Goal: Check status: Check status

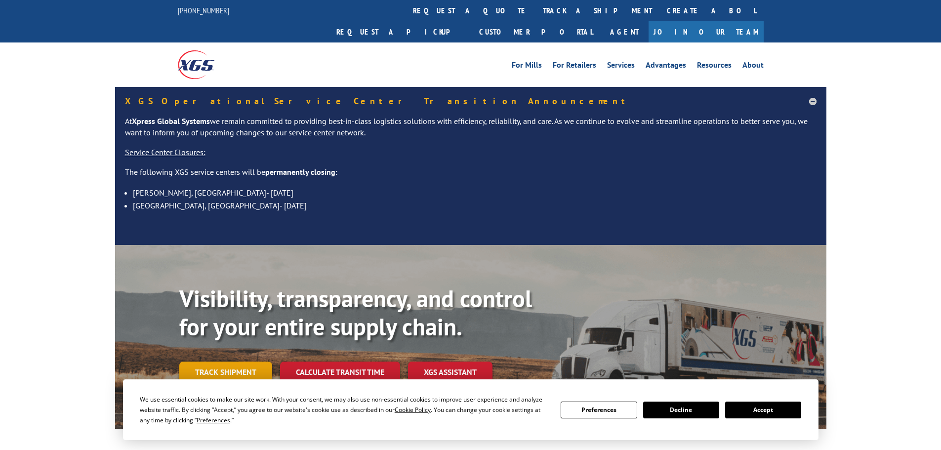
click at [238, 362] on link "Track shipment" at bounding box center [225, 372] width 93 height 21
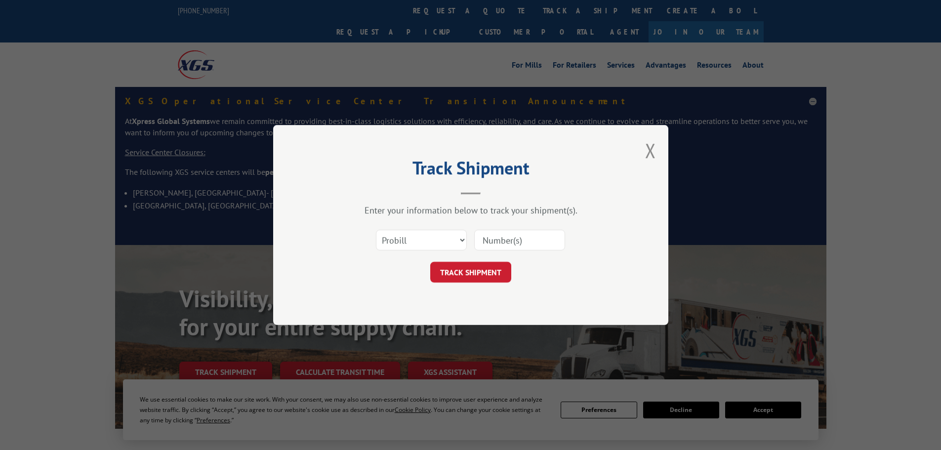
click at [519, 244] on input at bounding box center [519, 240] width 91 height 21
paste input "17227599"
type input "17227599"
click at [468, 272] on button "TRACK SHIPMENT" at bounding box center [470, 272] width 81 height 21
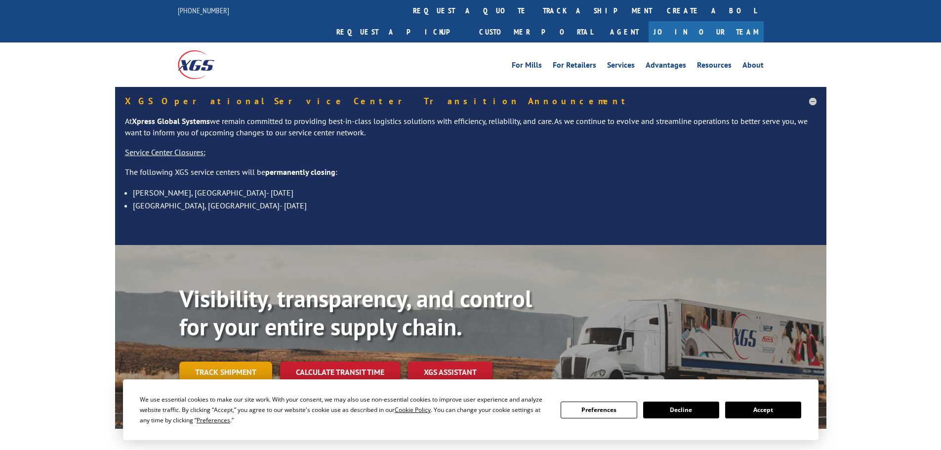
click at [242, 362] on link "Track shipment" at bounding box center [225, 372] width 93 height 21
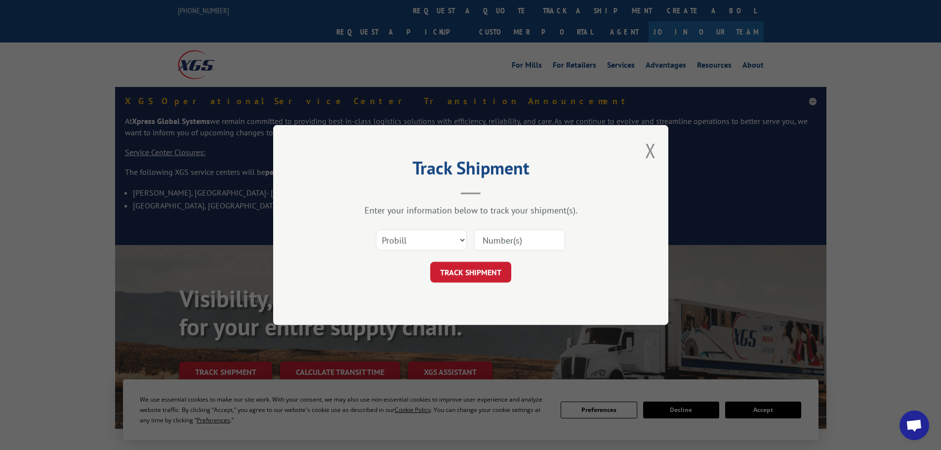
click at [504, 241] on input at bounding box center [519, 240] width 91 height 21
drag, startPoint x: 504, startPoint y: 241, endPoint x: 442, endPoint y: 241, distance: 61.7
click at [442, 241] on select "Select category... Probill BOL PO" at bounding box center [421, 240] width 91 height 21
select select "bol"
click at [376, 230] on select "Select category... Probill BOL PO" at bounding box center [421, 240] width 91 height 21
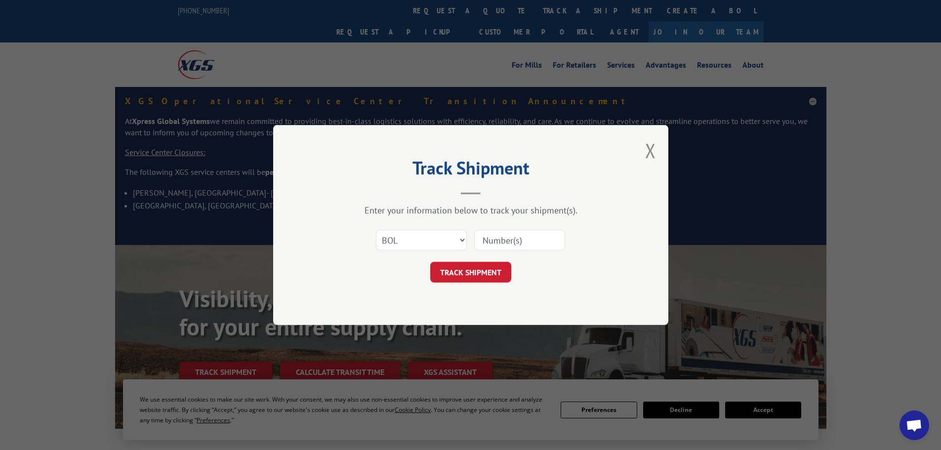
drag, startPoint x: 507, startPoint y: 245, endPoint x: 518, endPoint y: 238, distance: 12.5
click at [513, 241] on input at bounding box center [519, 240] width 91 height 21
paste input "03070137"
type input "03070137"
click at [475, 270] on button "TRACK SHIPMENT" at bounding box center [470, 272] width 81 height 21
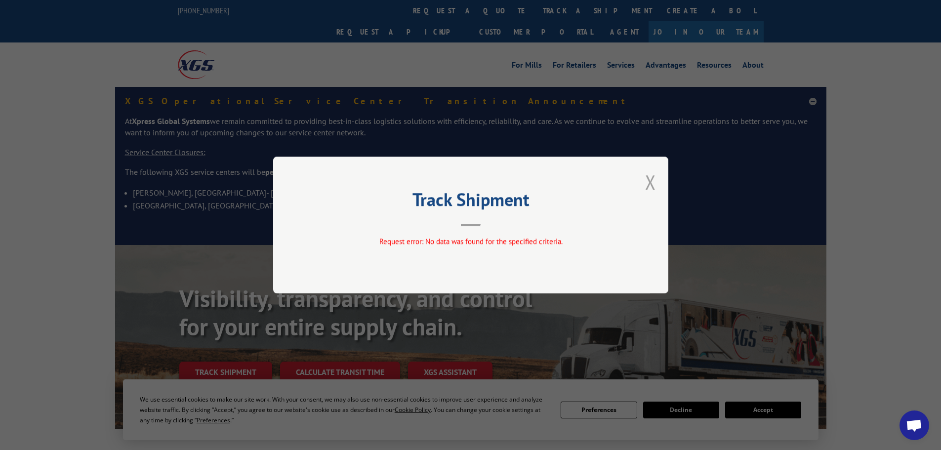
click at [648, 184] on button "Close modal" at bounding box center [650, 182] width 11 height 26
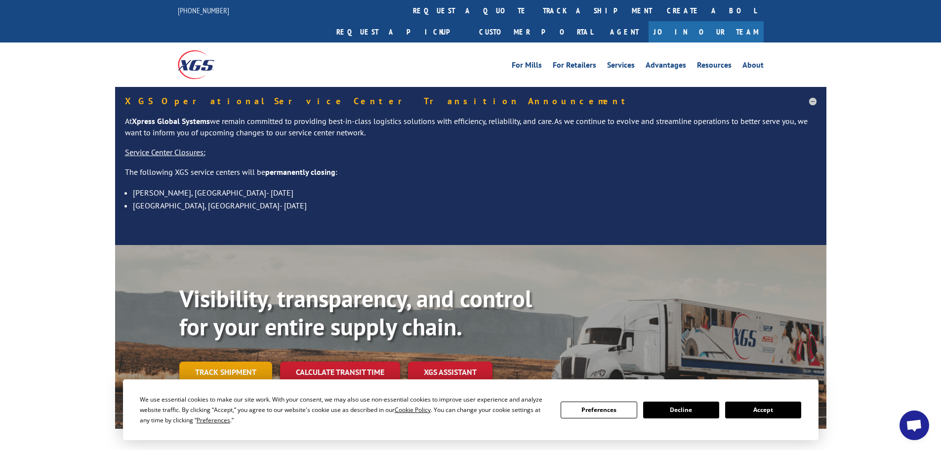
click at [237, 362] on link "Track shipment" at bounding box center [225, 372] width 93 height 21
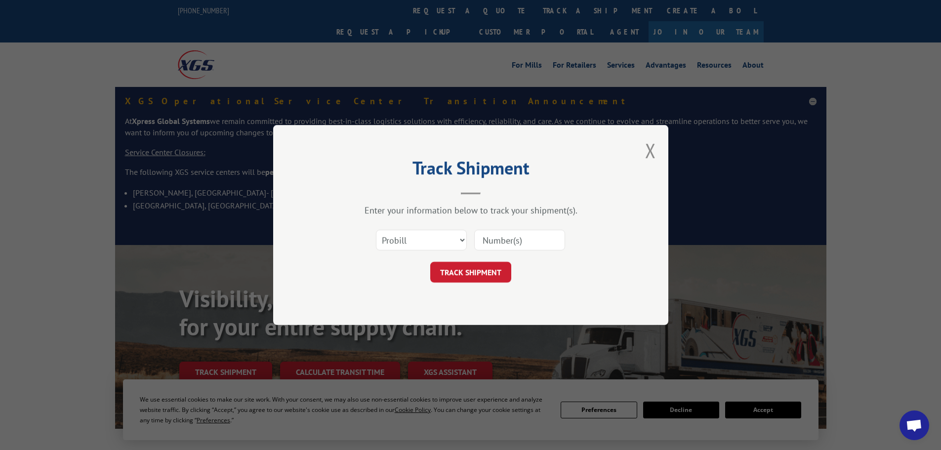
click at [514, 241] on input at bounding box center [519, 240] width 91 height 21
paste input "17468952"
type input "17468952"
click at [454, 272] on button "TRACK SHIPMENT" at bounding box center [470, 272] width 81 height 21
